Goal: Transaction & Acquisition: Purchase product/service

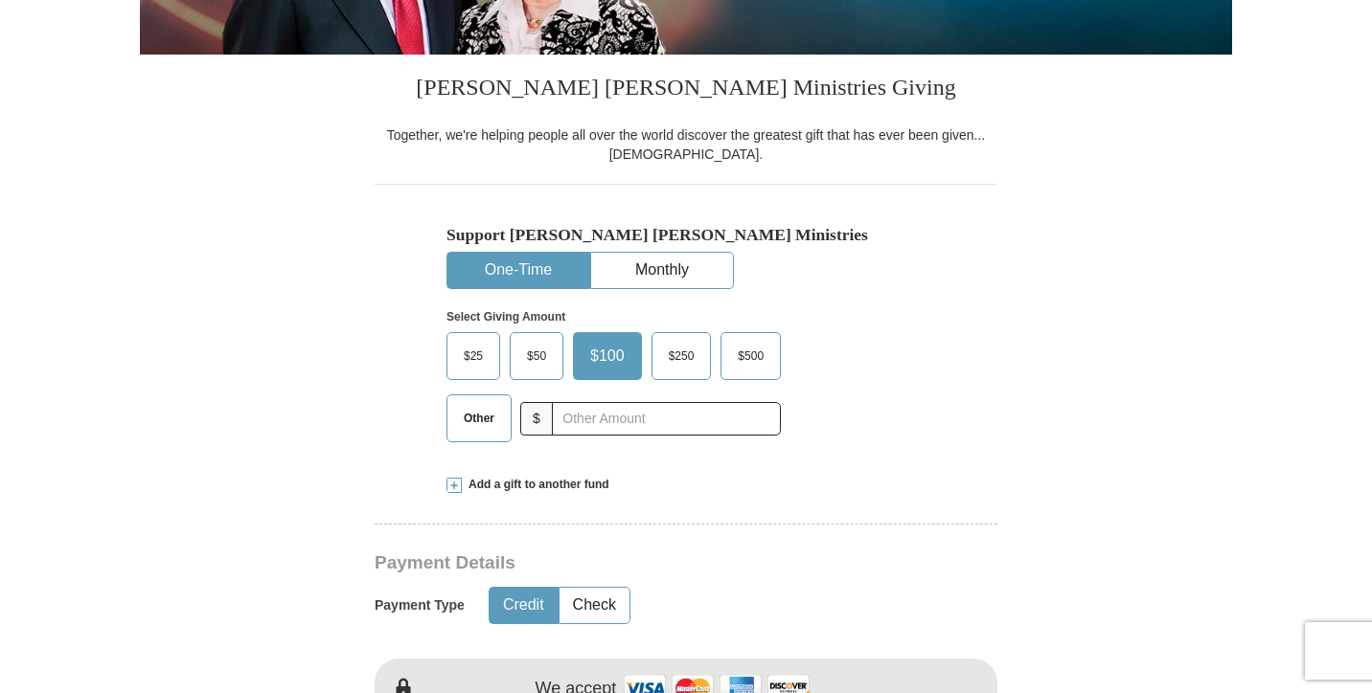
scroll to position [455, 0]
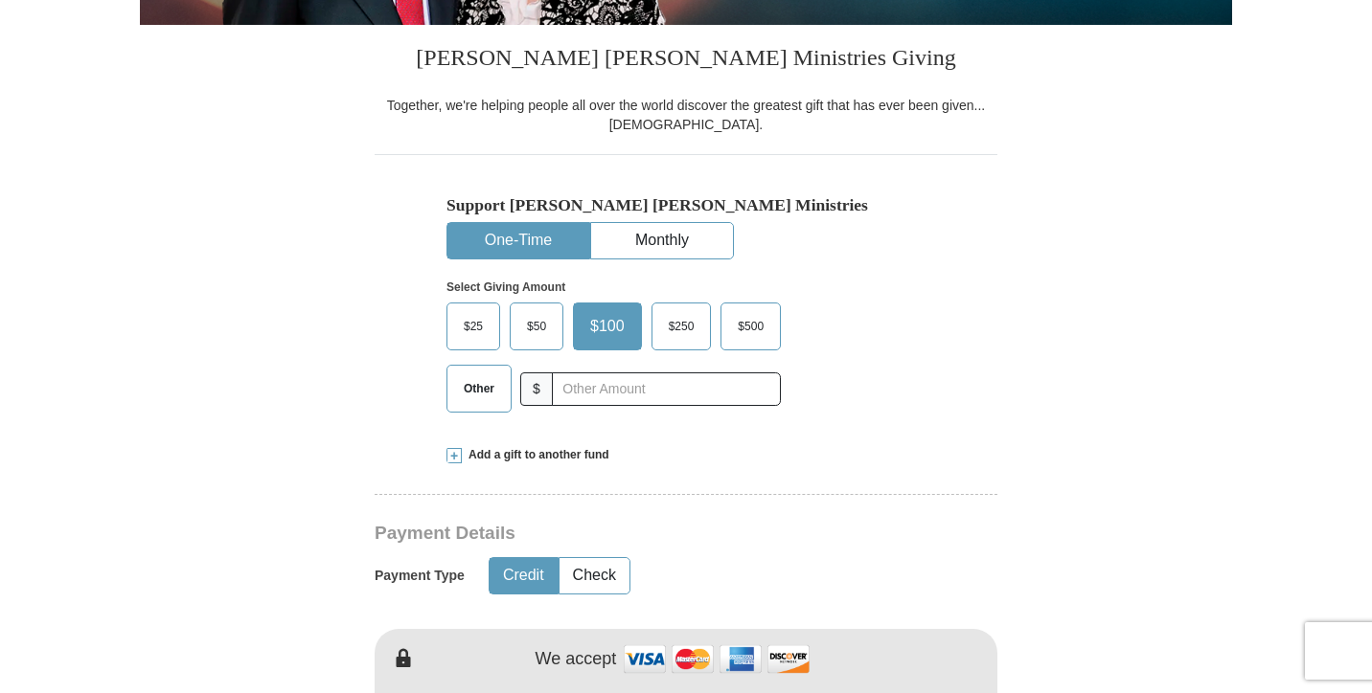
click at [535, 325] on span "$50" at bounding box center [536, 326] width 38 height 29
click at [0, 0] on input "$50" at bounding box center [0, 0] width 0 height 0
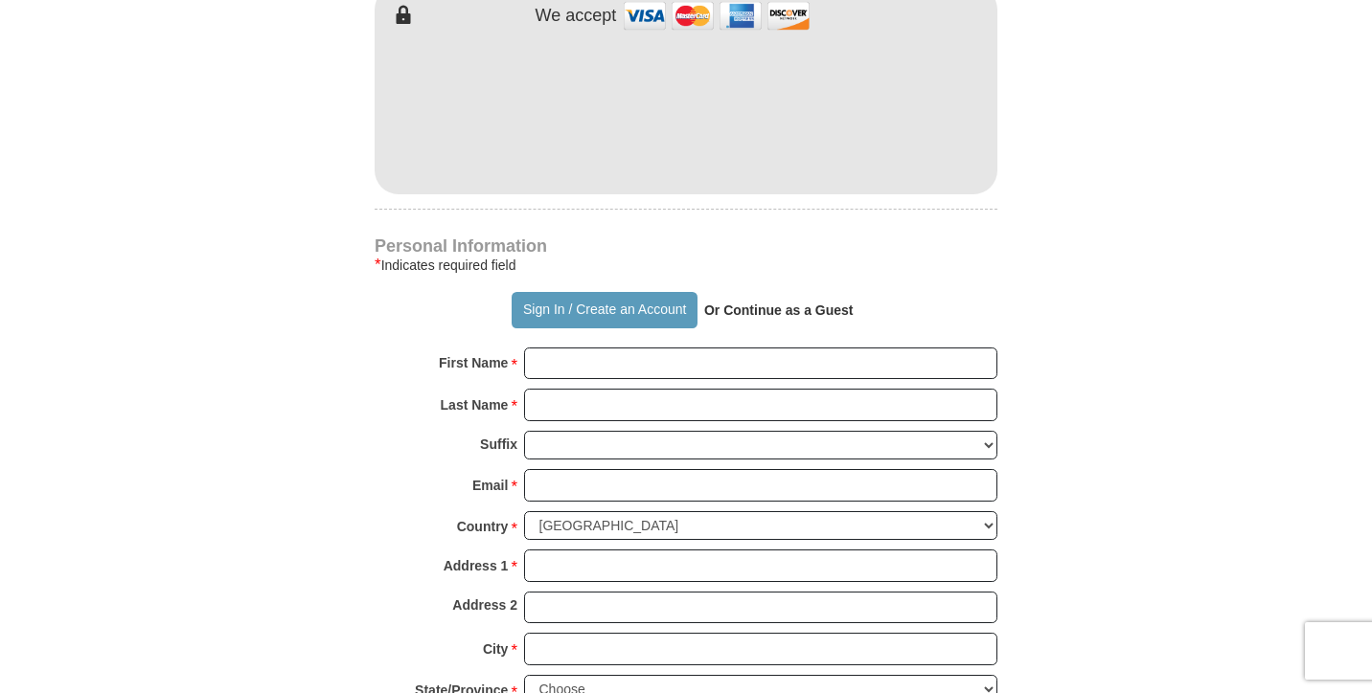
scroll to position [1101, 0]
click at [604, 299] on button "Sign In / Create an Account" at bounding box center [603, 308] width 185 height 36
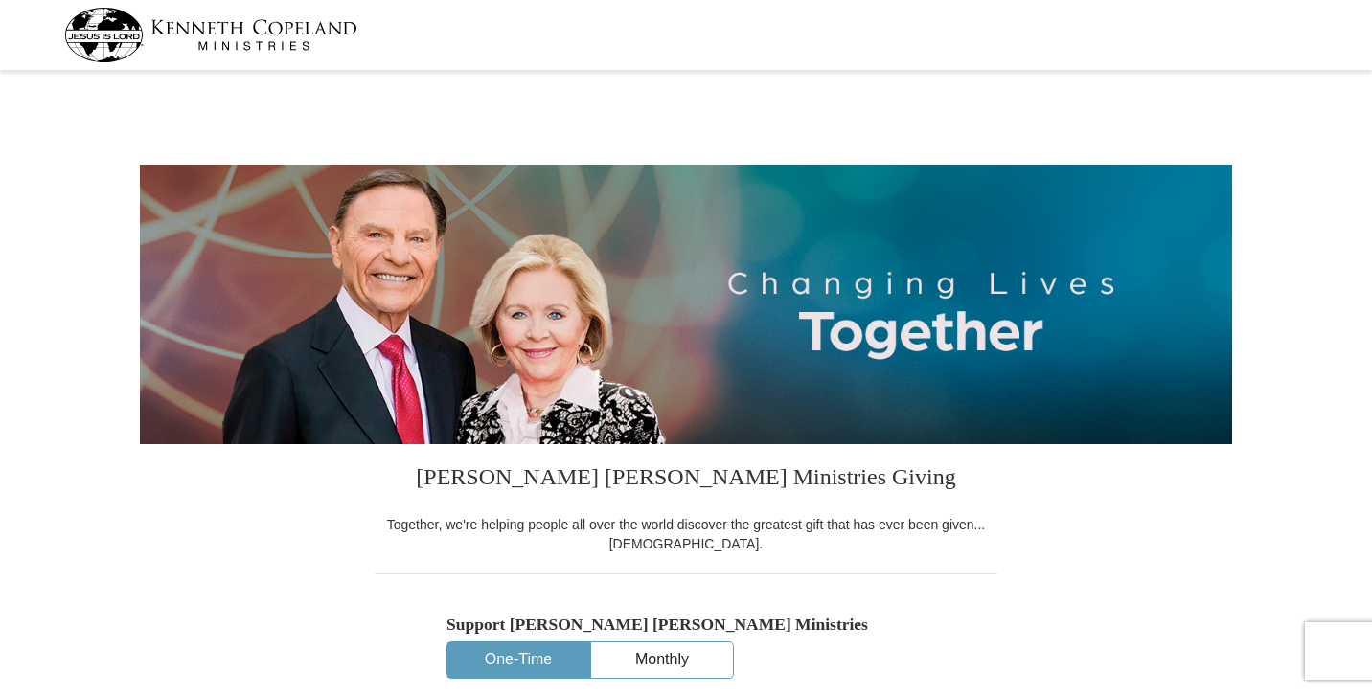
select select "MS"
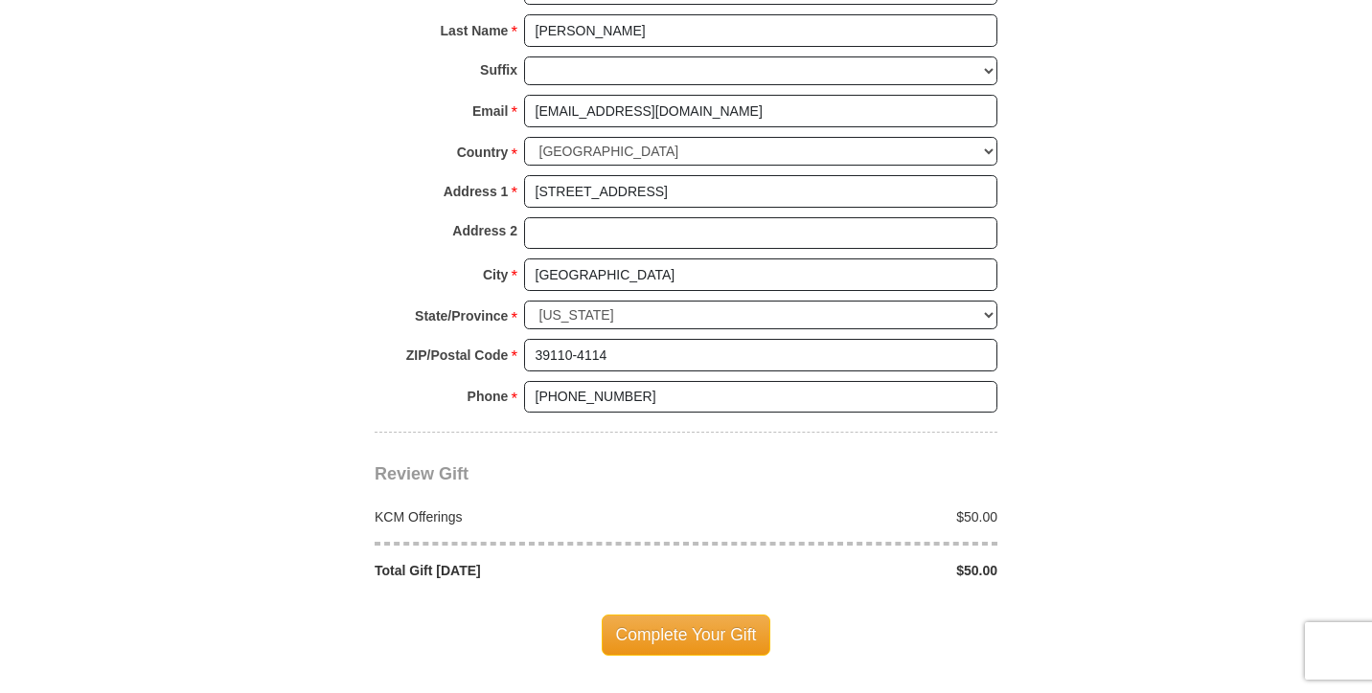
scroll to position [1366, 0]
click at [675, 615] on span "Complete Your Gift" at bounding box center [686, 635] width 170 height 40
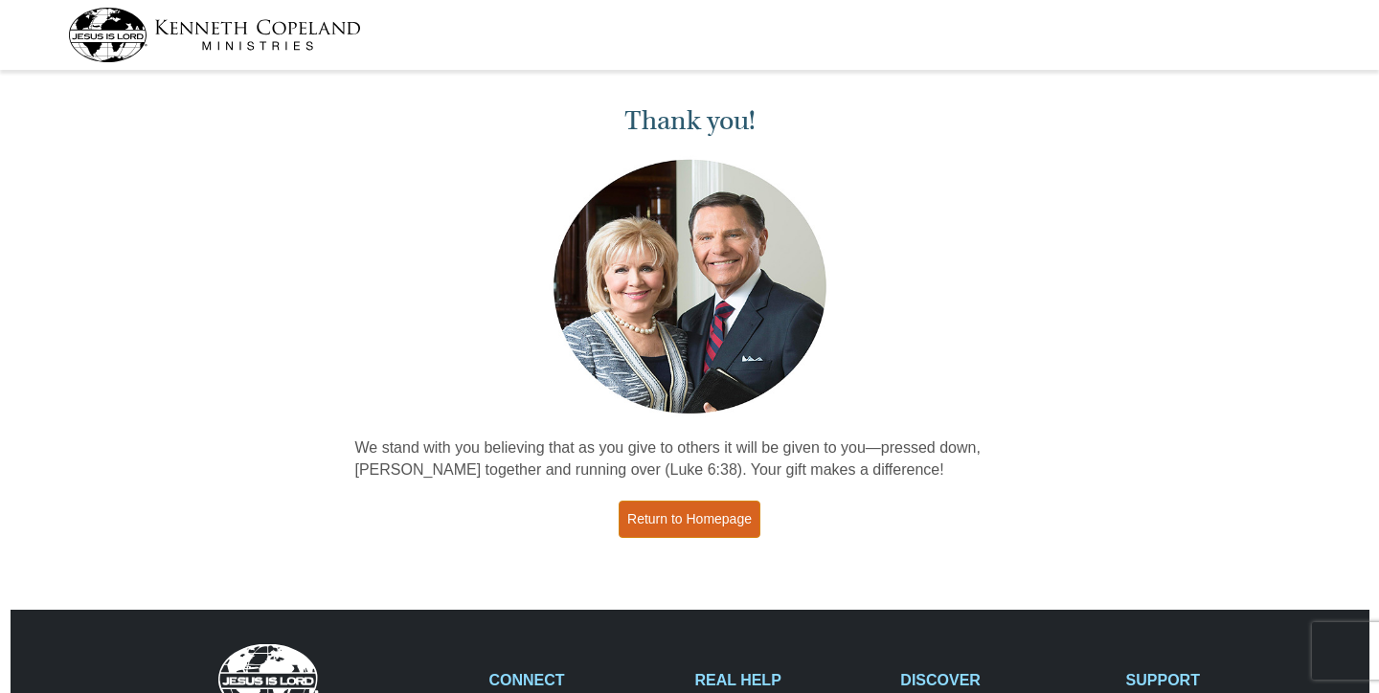
click at [688, 523] on link "Return to Homepage" at bounding box center [690, 519] width 142 height 37
